Goal: Transaction & Acquisition: Purchase product/service

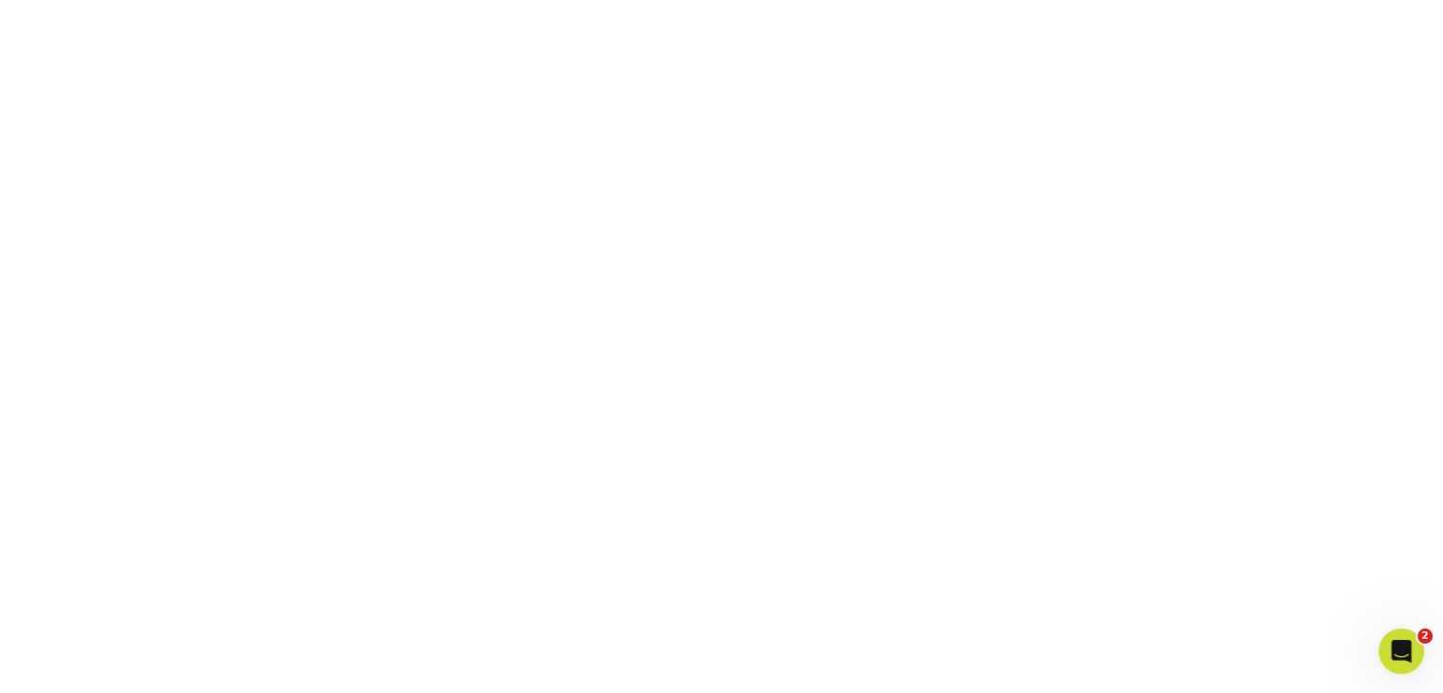
scroll to position [372, 0]
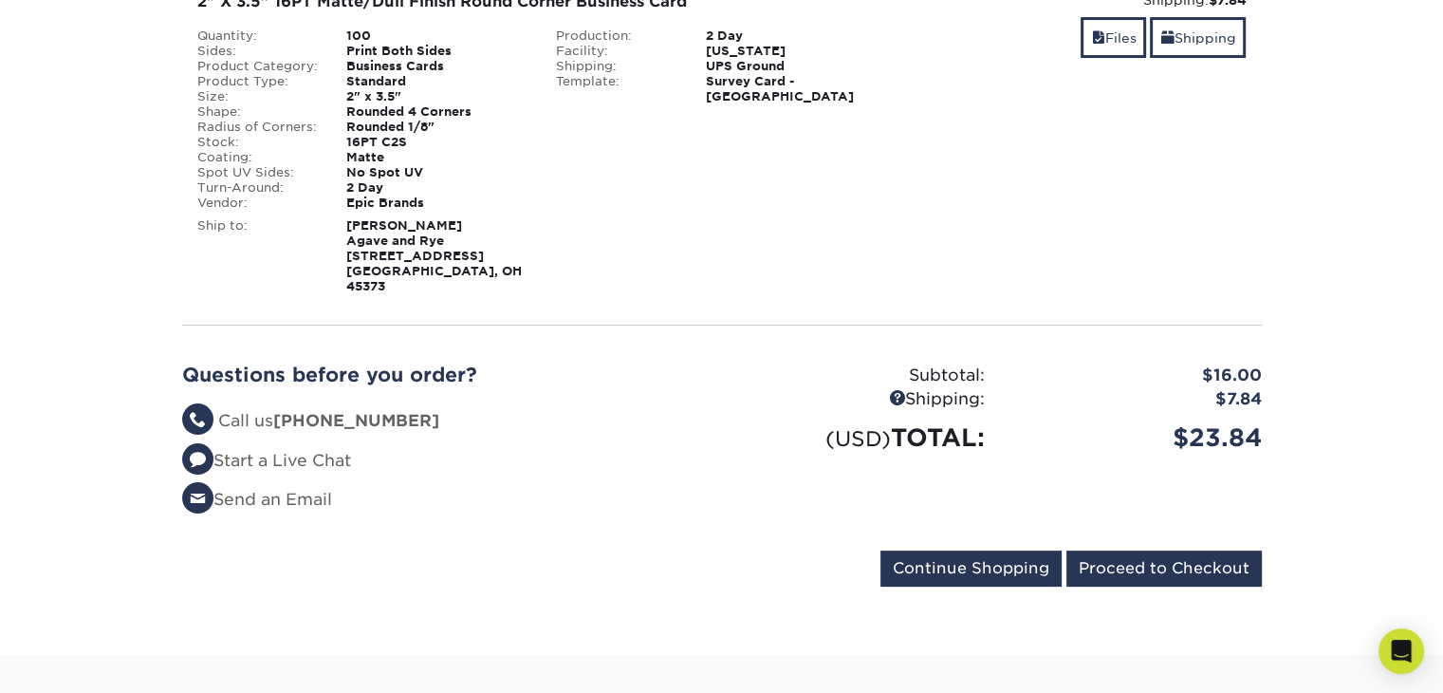
scroll to position [361, 0]
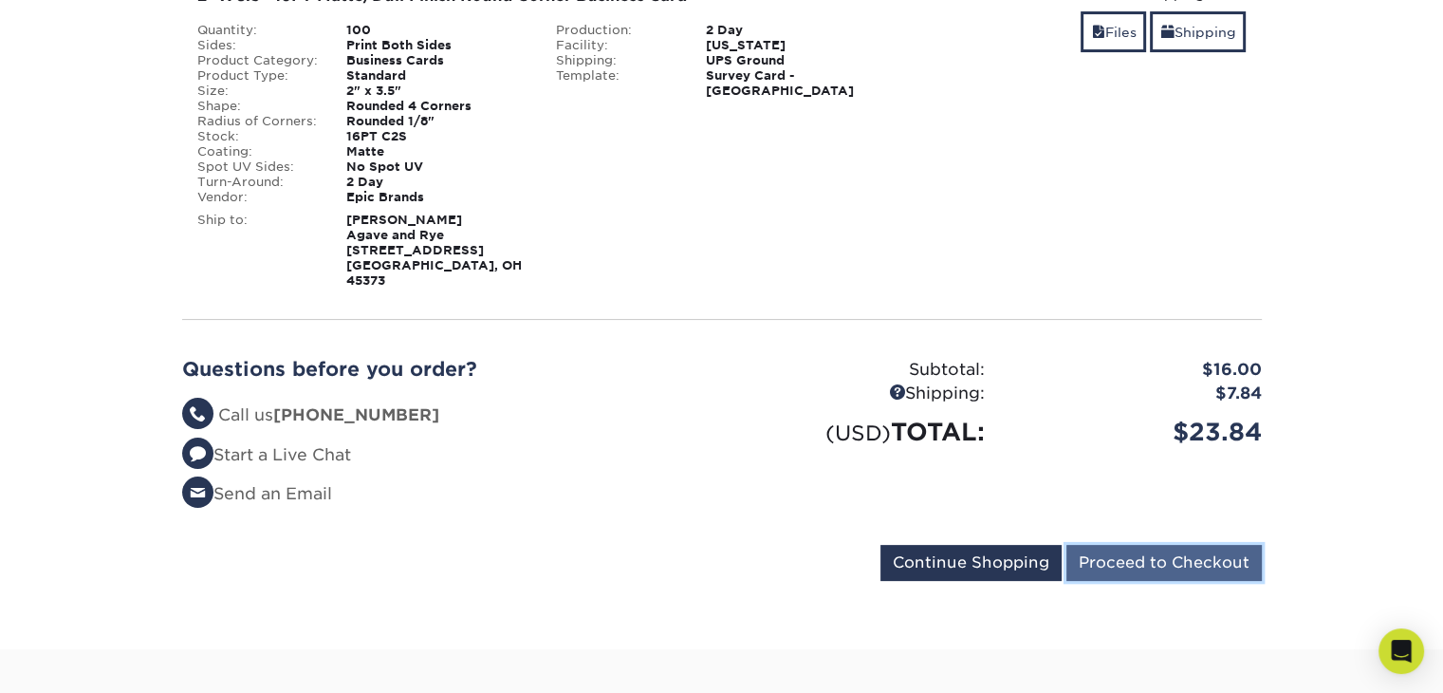
click at [1187, 545] on input "Proceed to Checkout" at bounding box center [1164, 563] width 195 height 36
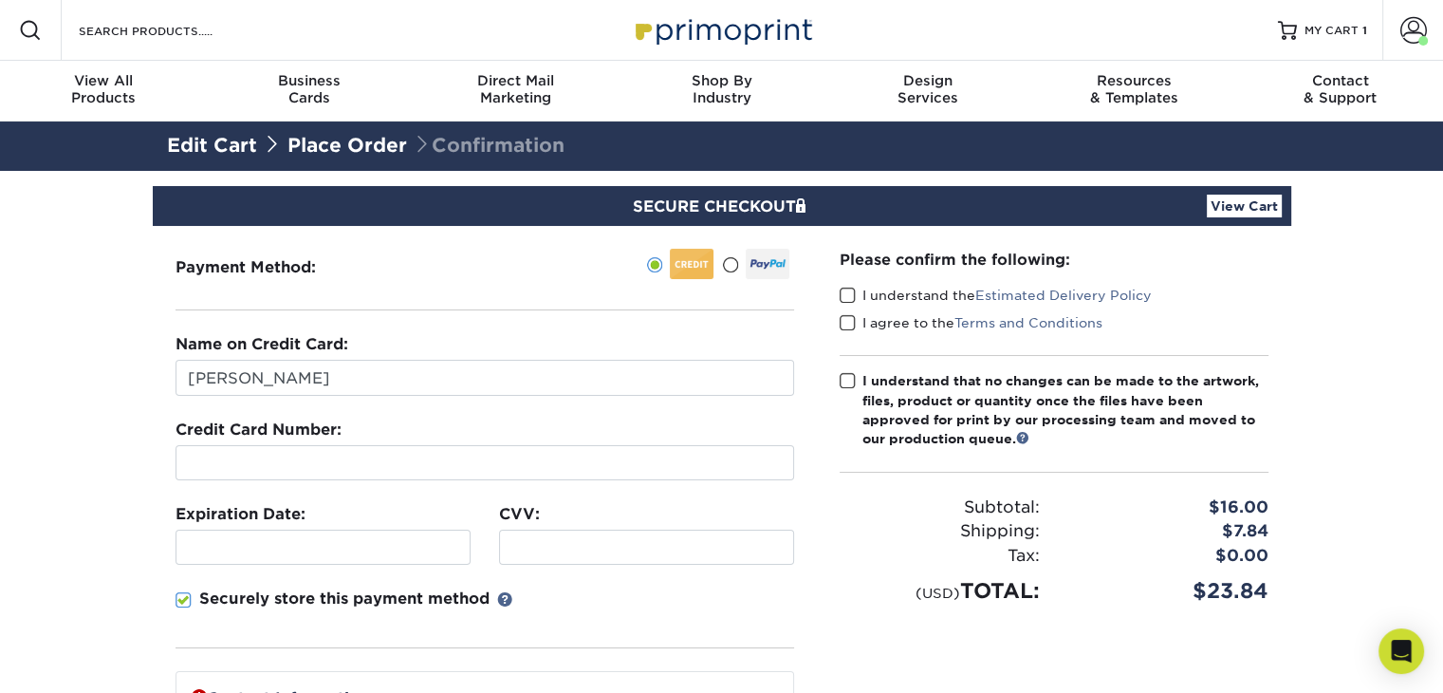
click at [535, 563] on fieldset "Name on Credit Card: Rebecca Ableman Credit Card Number: Expiration Date: CVV:" at bounding box center [485, 502] width 619 height 338
